Goal: Transaction & Acquisition: Purchase product/service

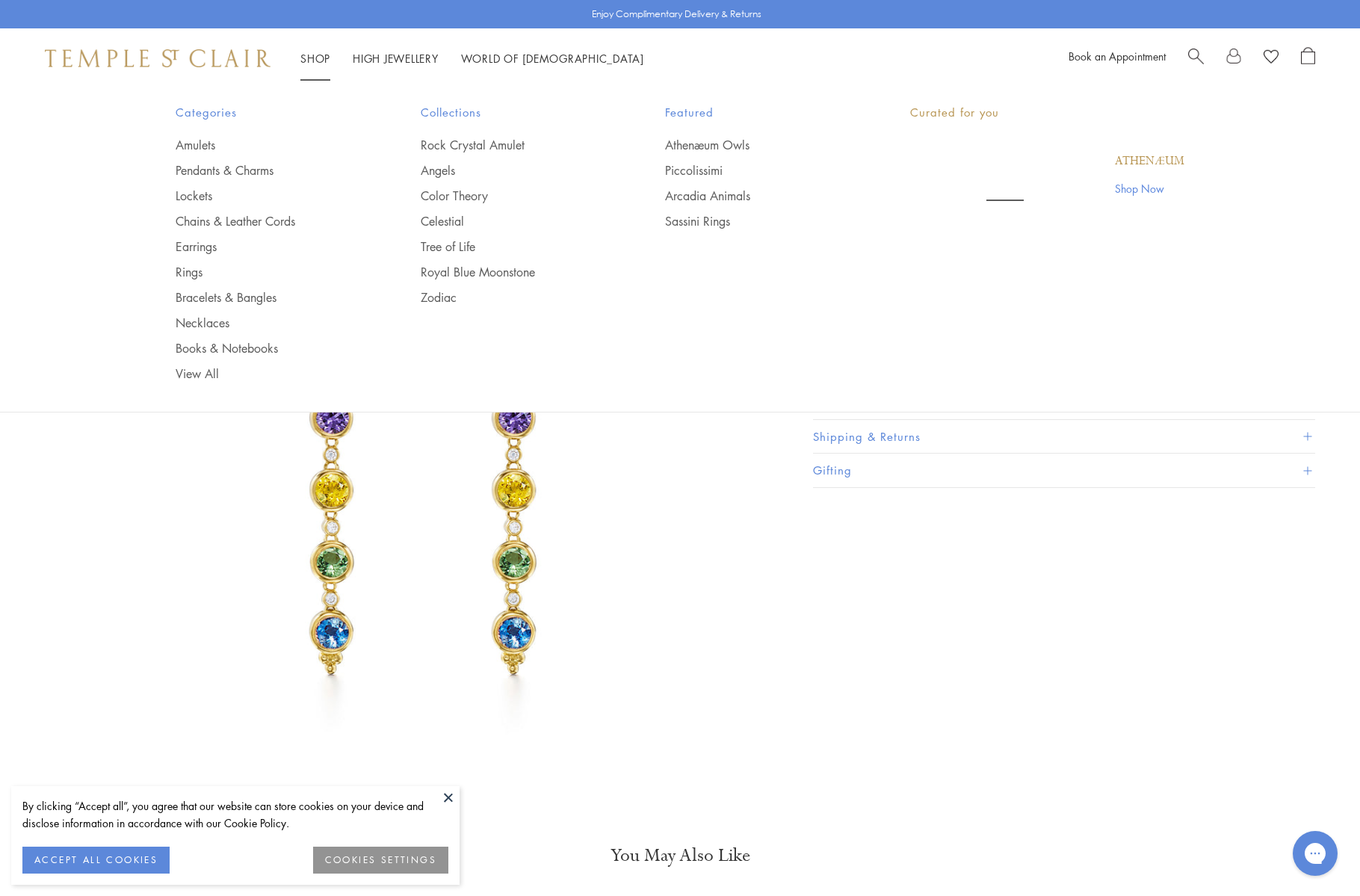
click at [309, 59] on link "Shop Shop" at bounding box center [315, 57] width 30 height 15
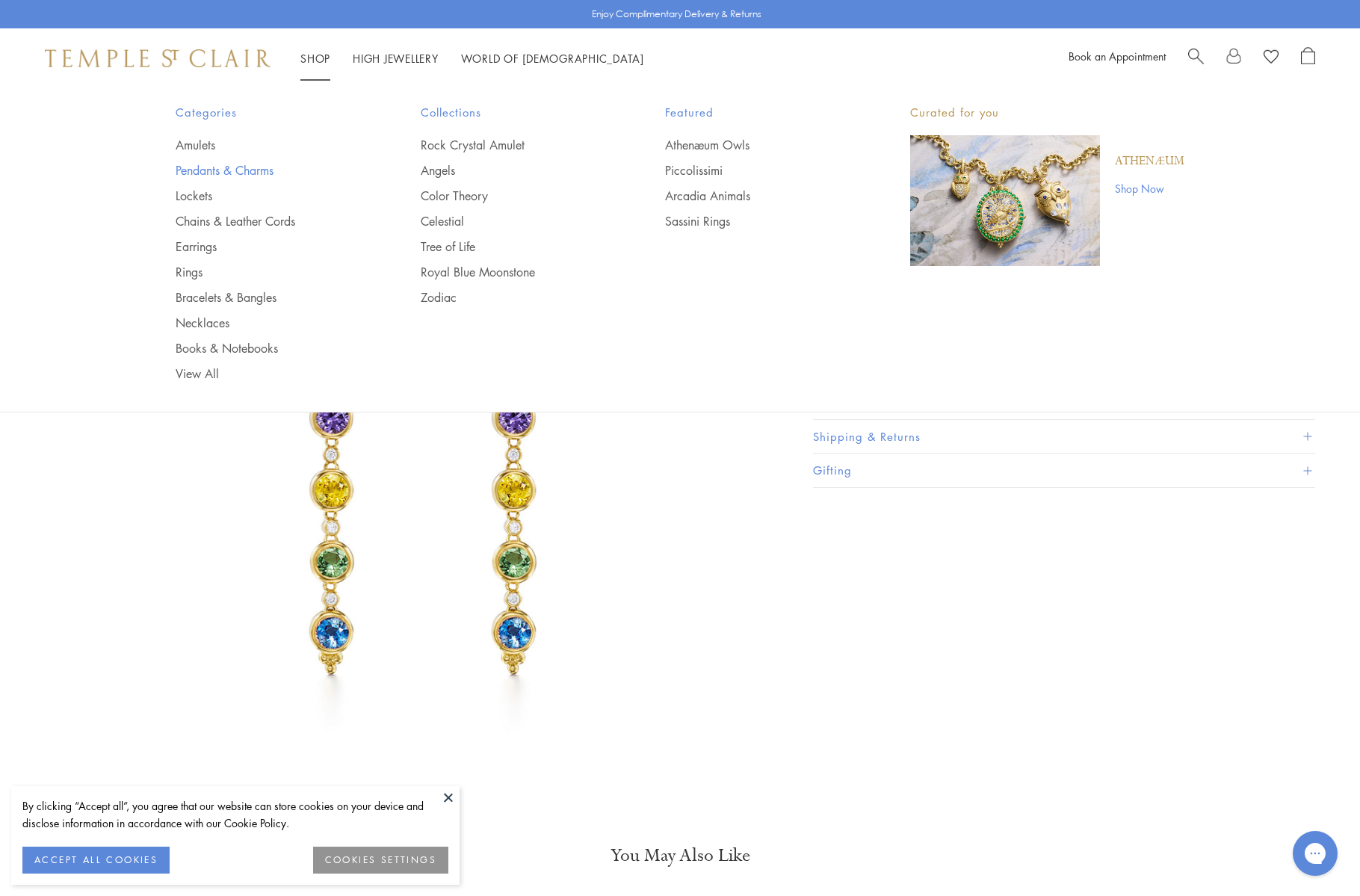
click at [235, 173] on link "Pendants & Charms" at bounding box center [268, 170] width 185 height 17
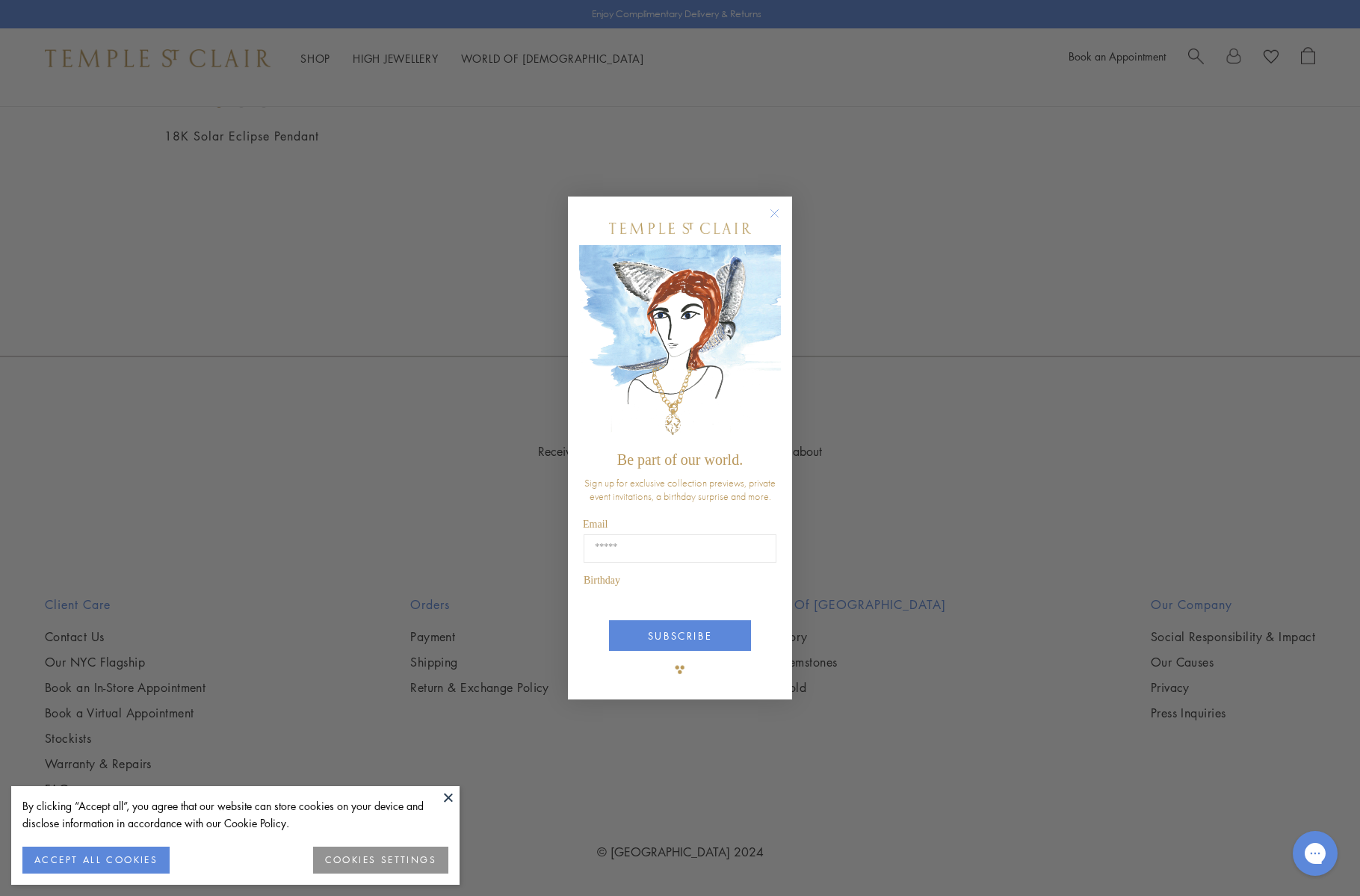
scroll to position [5949, 0]
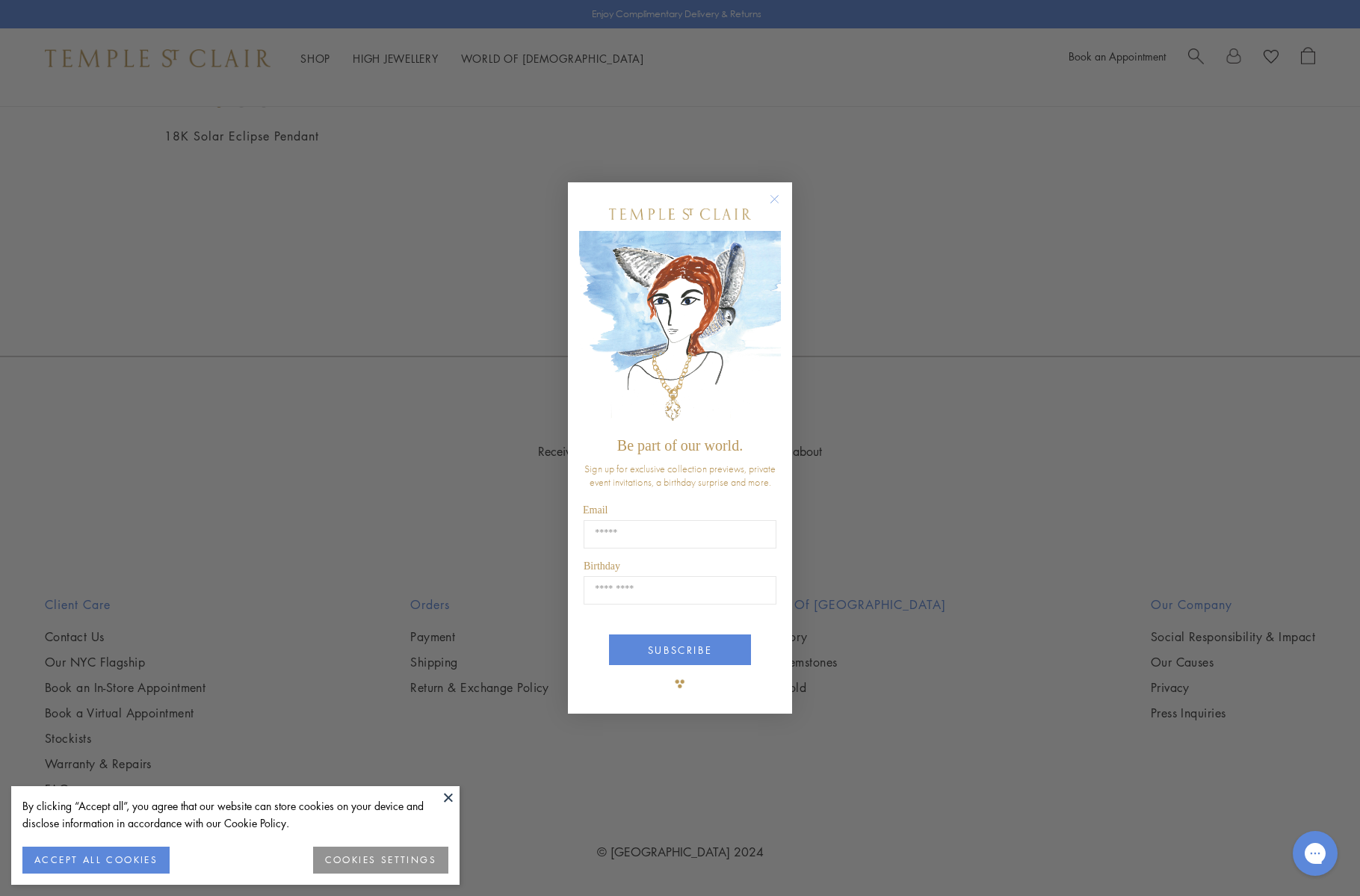
click at [448, 800] on button at bounding box center [448, 797] width 23 height 23
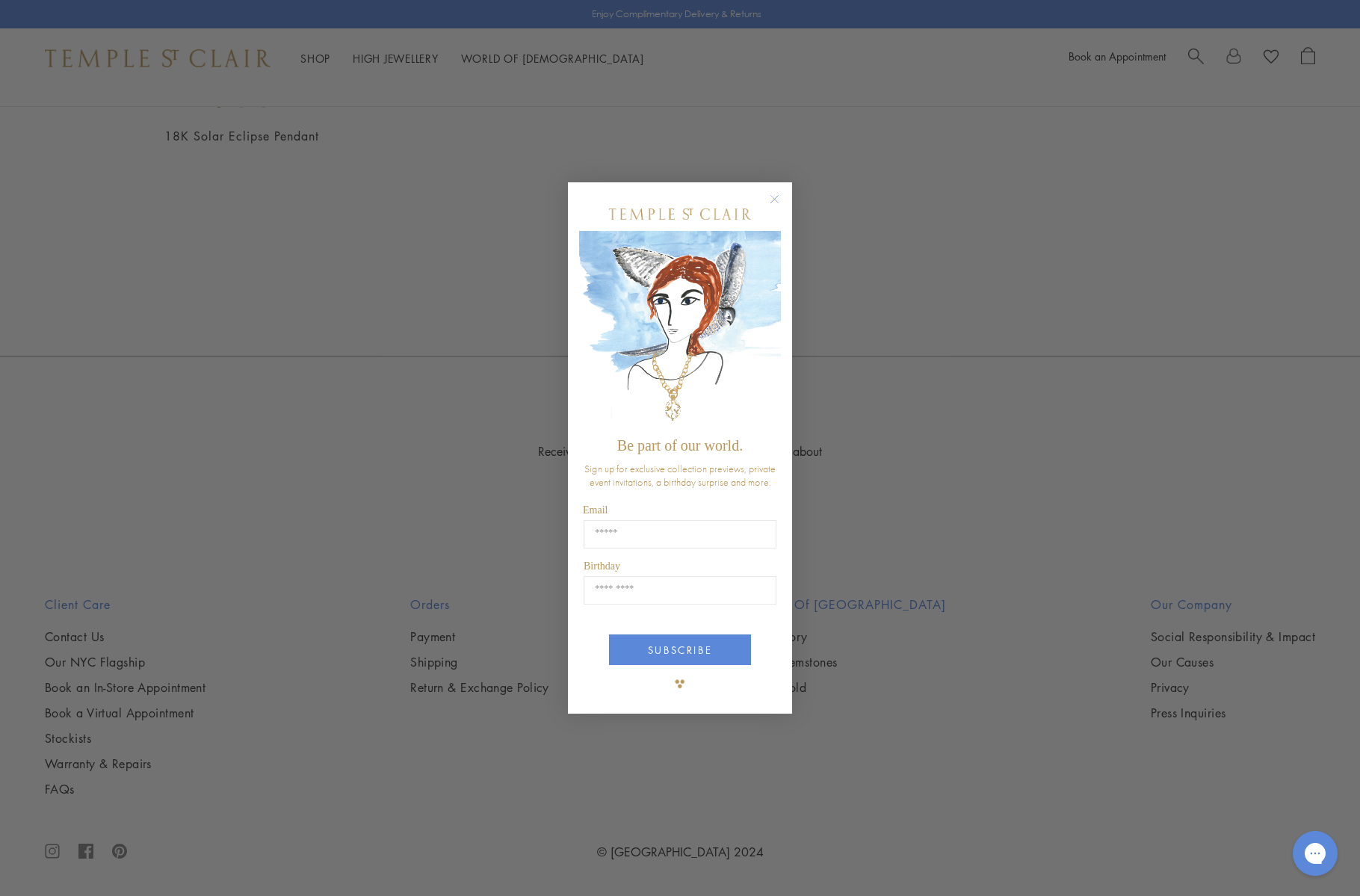
click at [774, 198] on circle "Close dialog" at bounding box center [774, 198] width 18 height 18
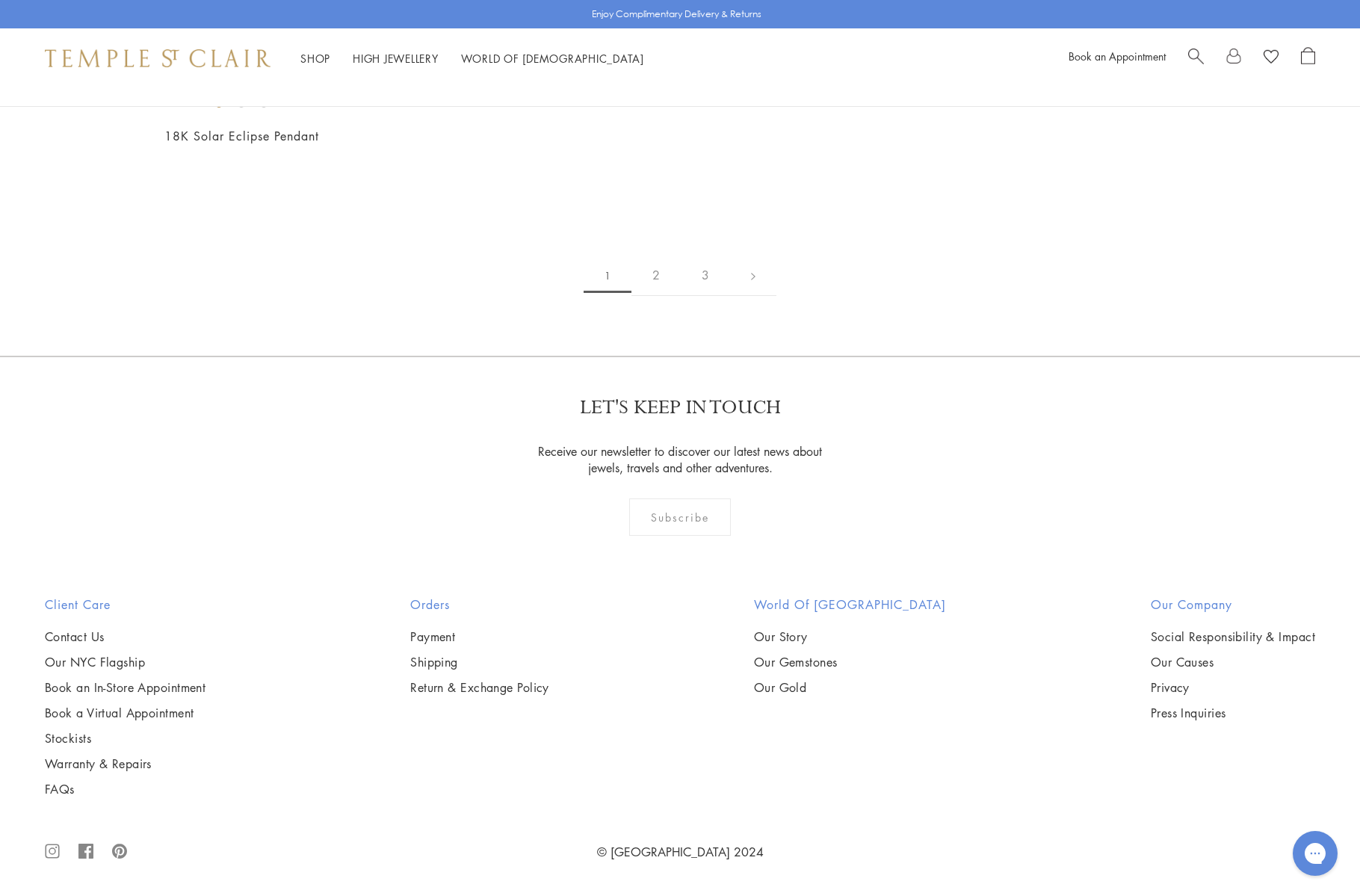
scroll to position [10803, 0]
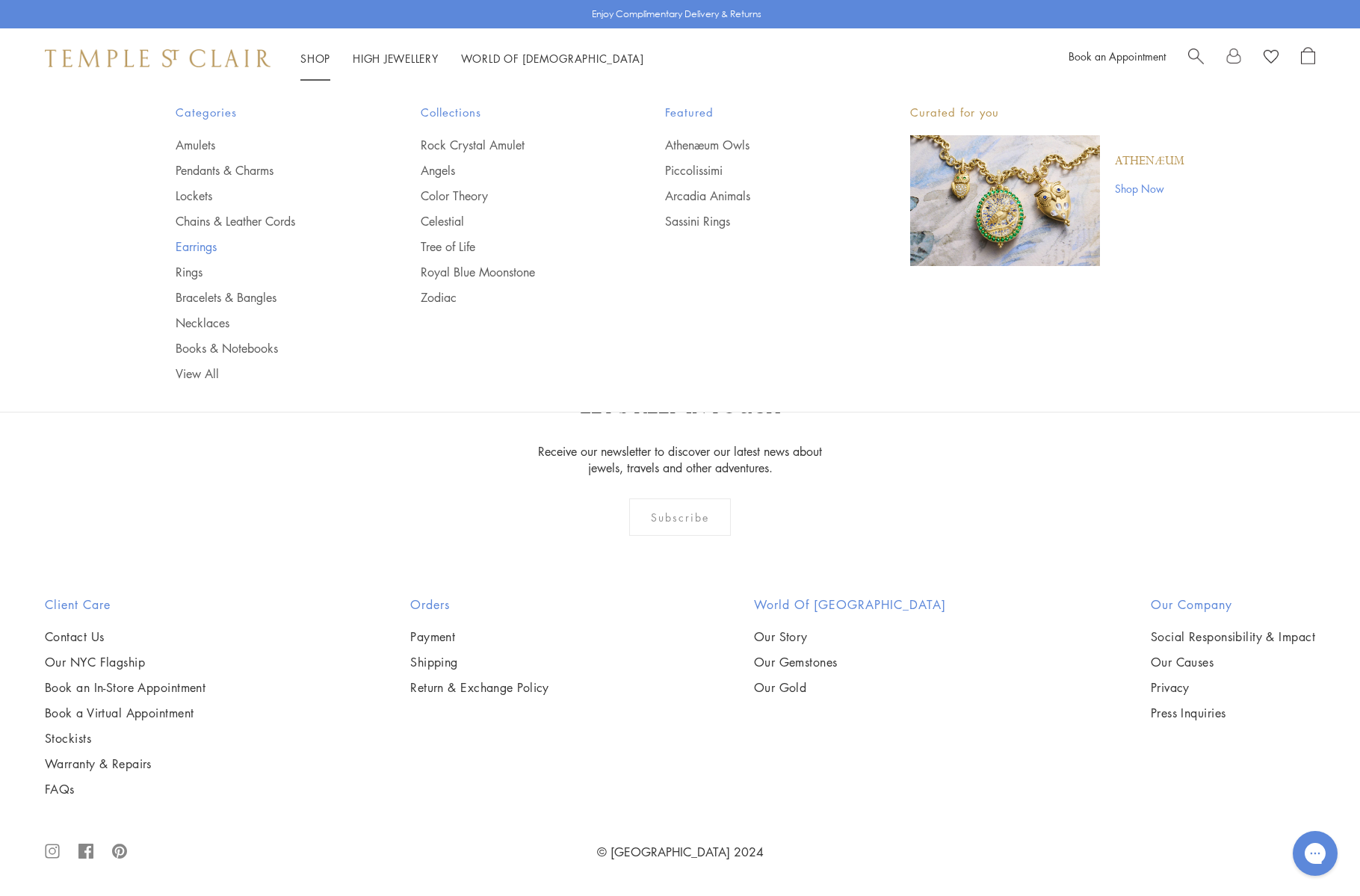
click at [190, 251] on link "Earrings" at bounding box center [268, 246] width 185 height 17
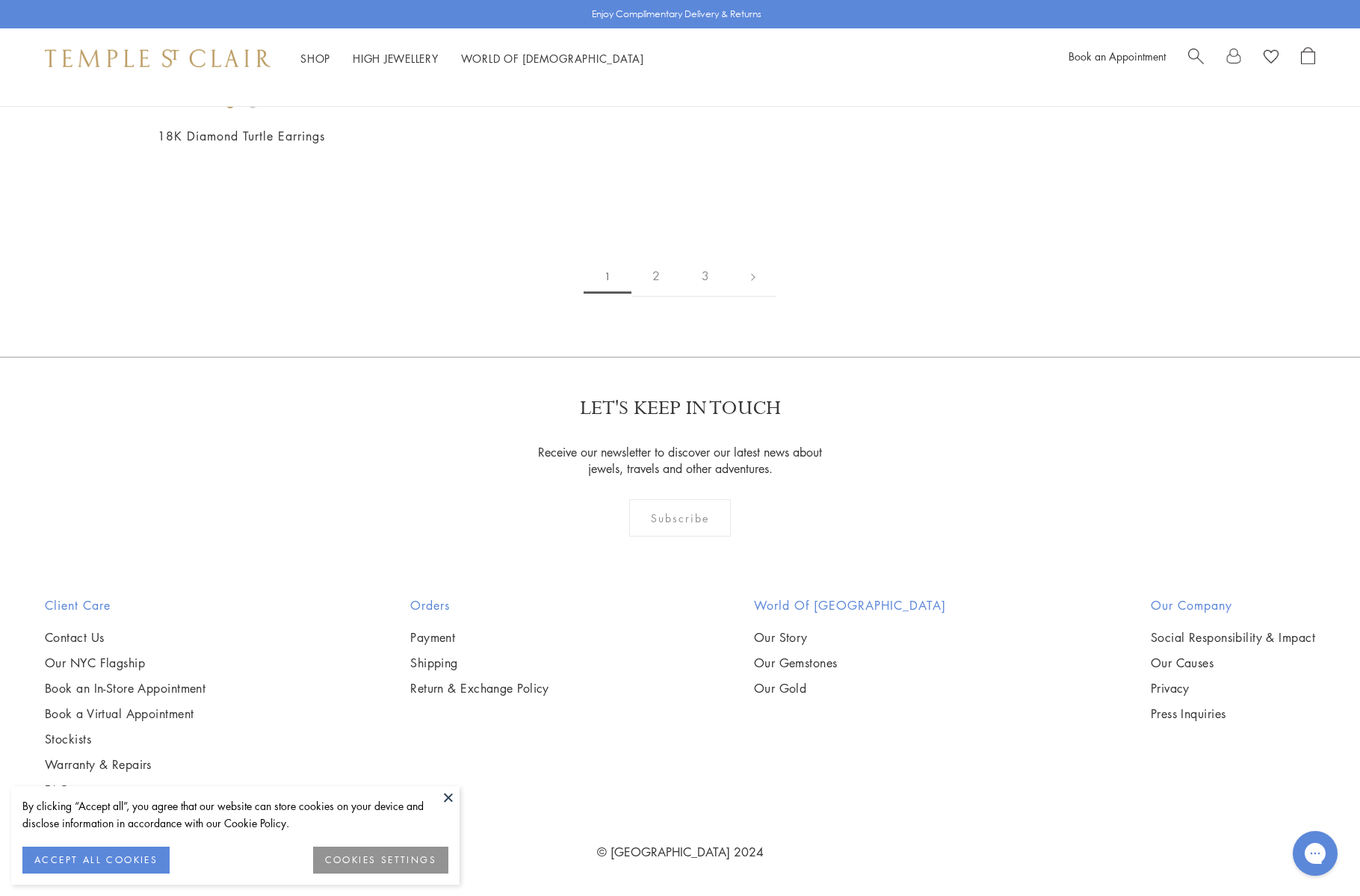
scroll to position [8873, 0]
click at [645, 296] on link "2" at bounding box center [656, 276] width 50 height 41
click at [726, 296] on link "3" at bounding box center [729, 276] width 50 height 41
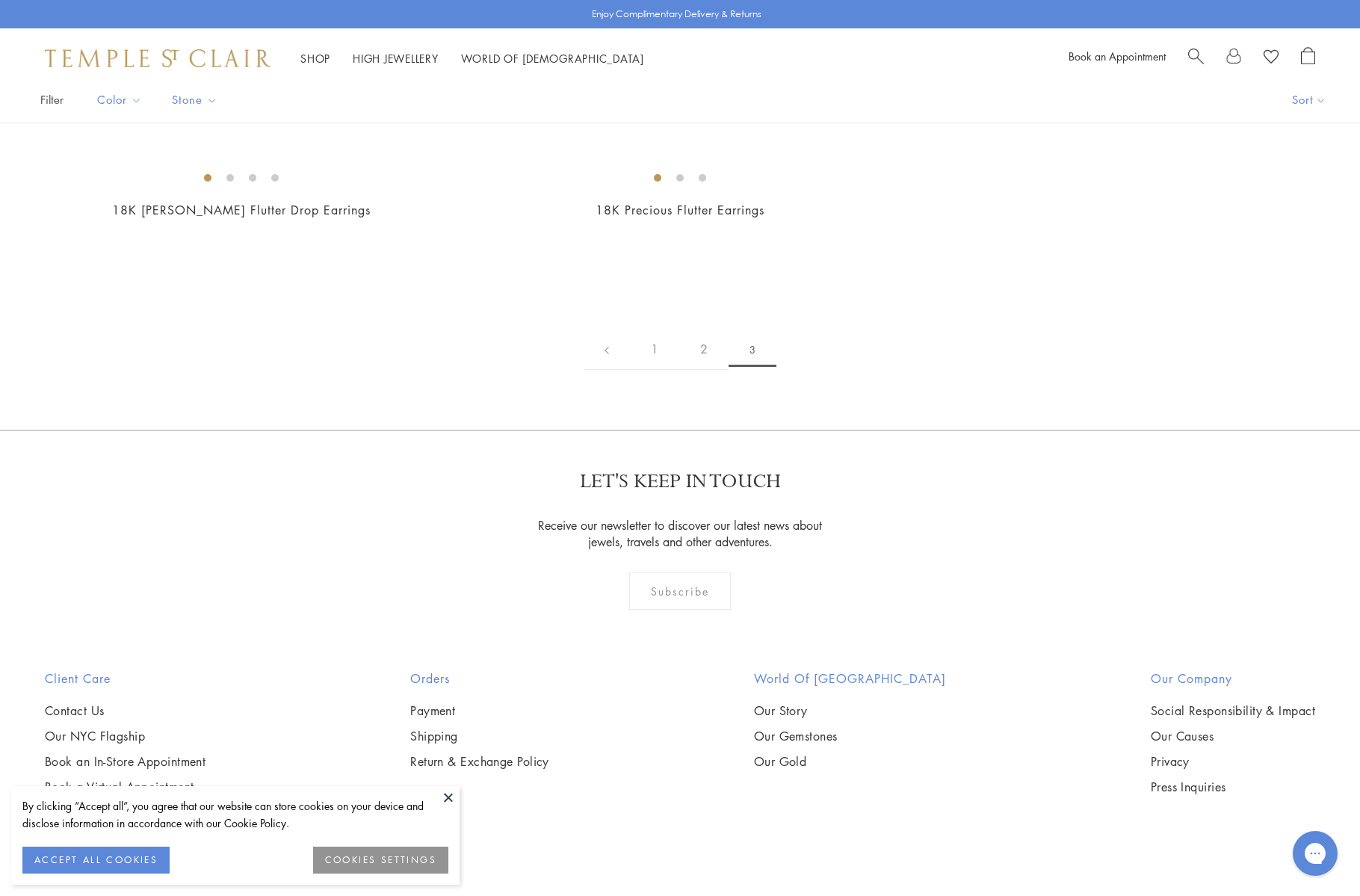
scroll to position [110, 0]
